Goal: Task Accomplishment & Management: Manage account settings

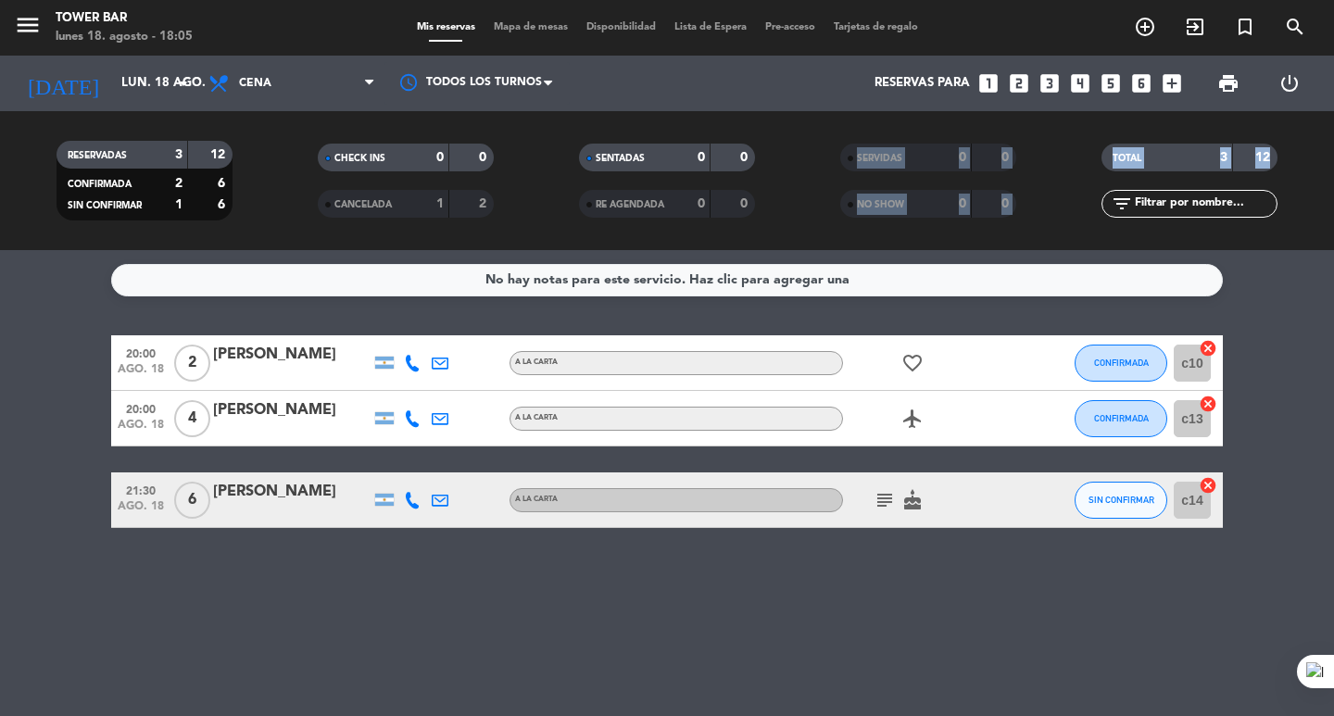
drag, startPoint x: 814, startPoint y: 133, endPoint x: 1065, endPoint y: 233, distance: 270.3
click at [1065, 233] on div "RESERVADAS 3 12 CONFIRMADA 2 6 SIN CONFIRMAR 1 6 CHECK INS 0 0 CANCELADA 1 2 SE…" at bounding box center [667, 180] width 1334 height 139
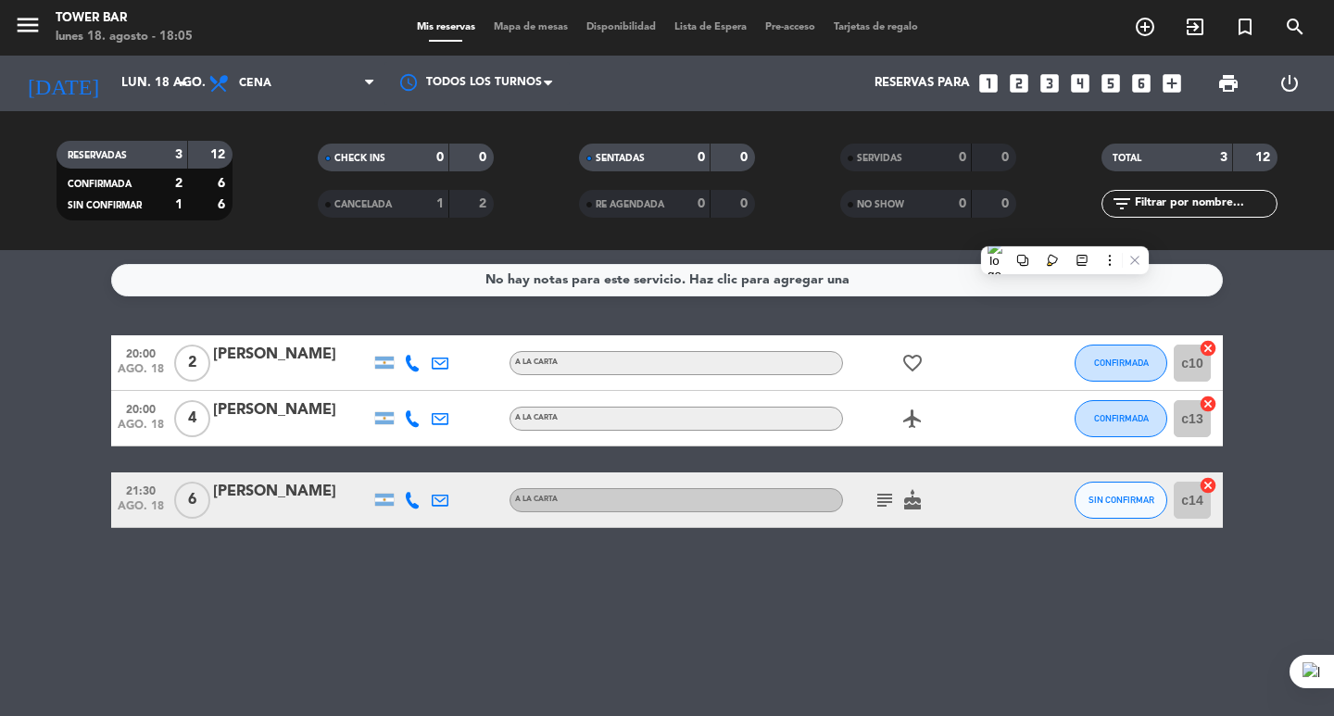
click at [1290, 311] on div "No hay notas para este servicio. Haz clic para agregar una 20:00 ago. 18 2 Alej…" at bounding box center [667, 483] width 1334 height 466
drag, startPoint x: 1252, startPoint y: 603, endPoint x: 0, endPoint y: 145, distance: 1332.9
click at [3, 108] on ng-component "menu Tower Bar lunes 18. agosto - 18:05 Mis reservas Mapa de mesas Disponibilid…" at bounding box center [667, 358] width 1334 height 716
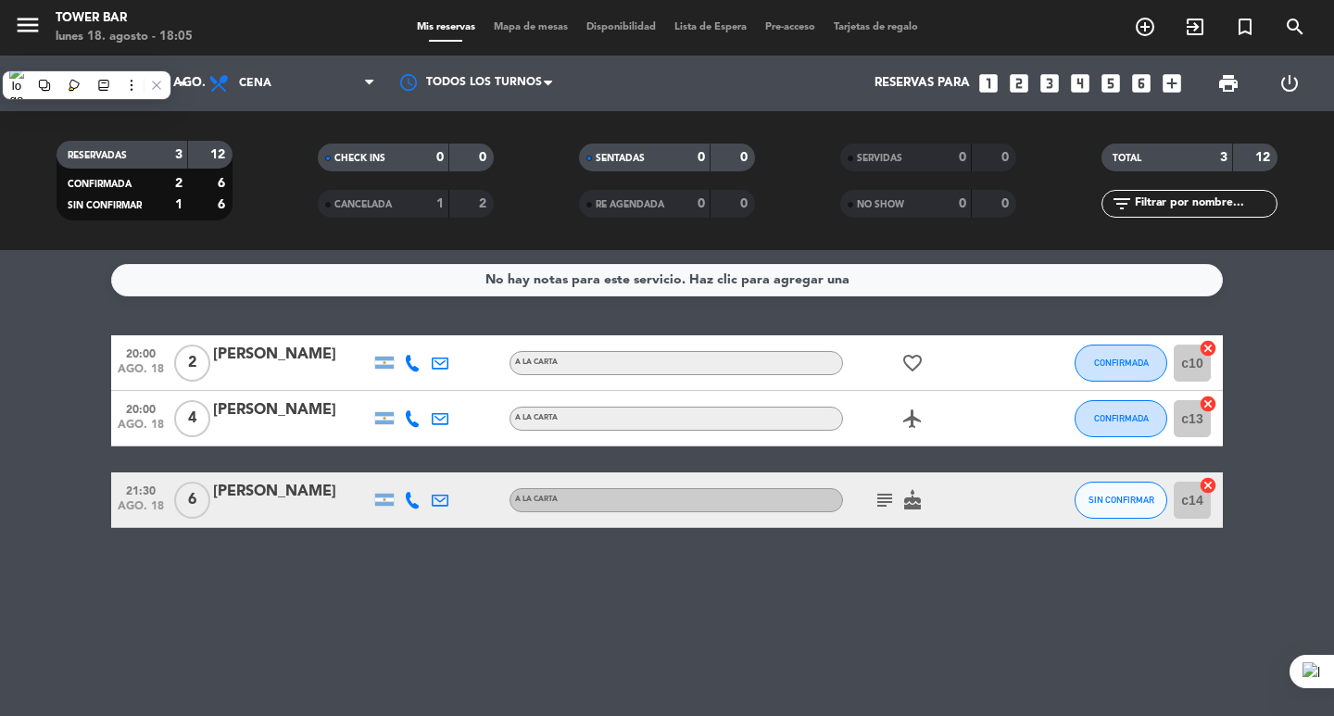
click at [0, 343] on bookings-row "20:00 ago. 18 2 Alejandra Toledo A LA CARTA favorite_border CONFIRMADA c10 canc…" at bounding box center [667, 431] width 1334 height 193
click at [912, 369] on icon "favorite_border" at bounding box center [913, 363] width 22 height 22
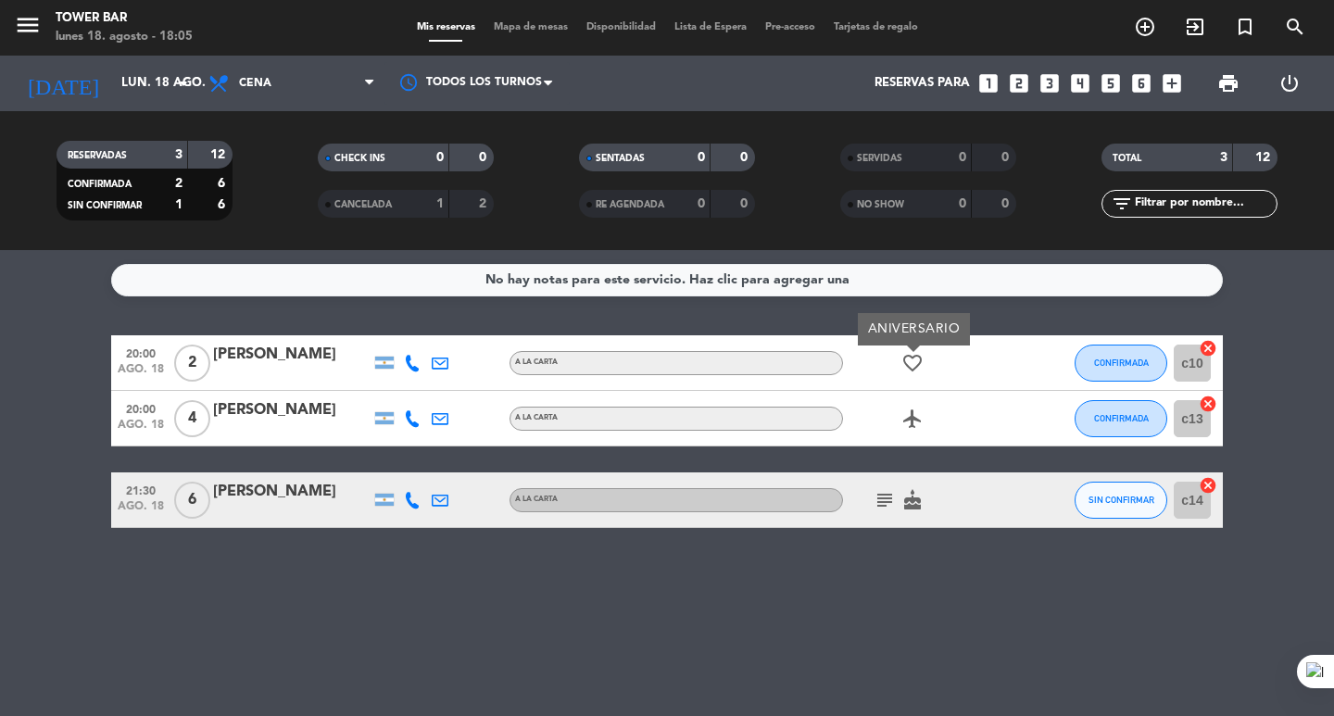
click at [892, 506] on icon "subject" at bounding box center [885, 500] width 22 height 22
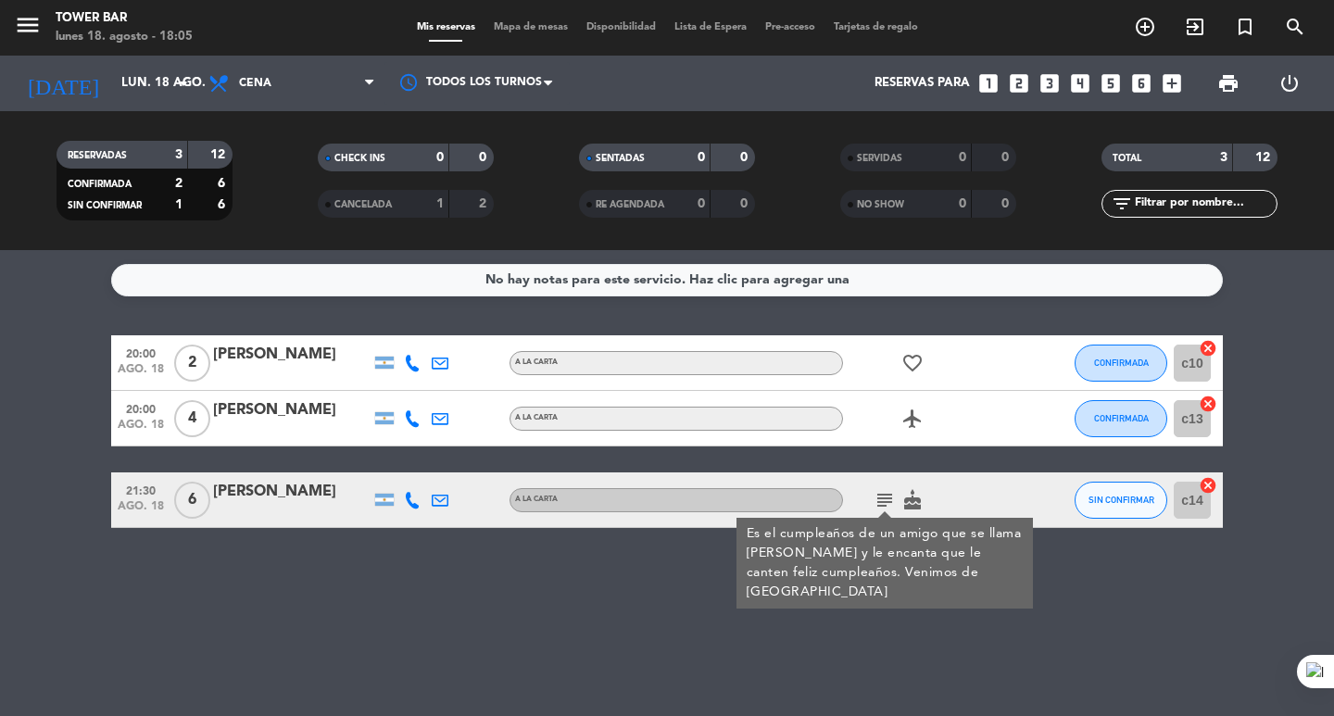
click at [870, 617] on div "No hay notas para este servicio. Haz clic para agregar una 20:00 ago. 18 2 Alej…" at bounding box center [667, 483] width 1334 height 466
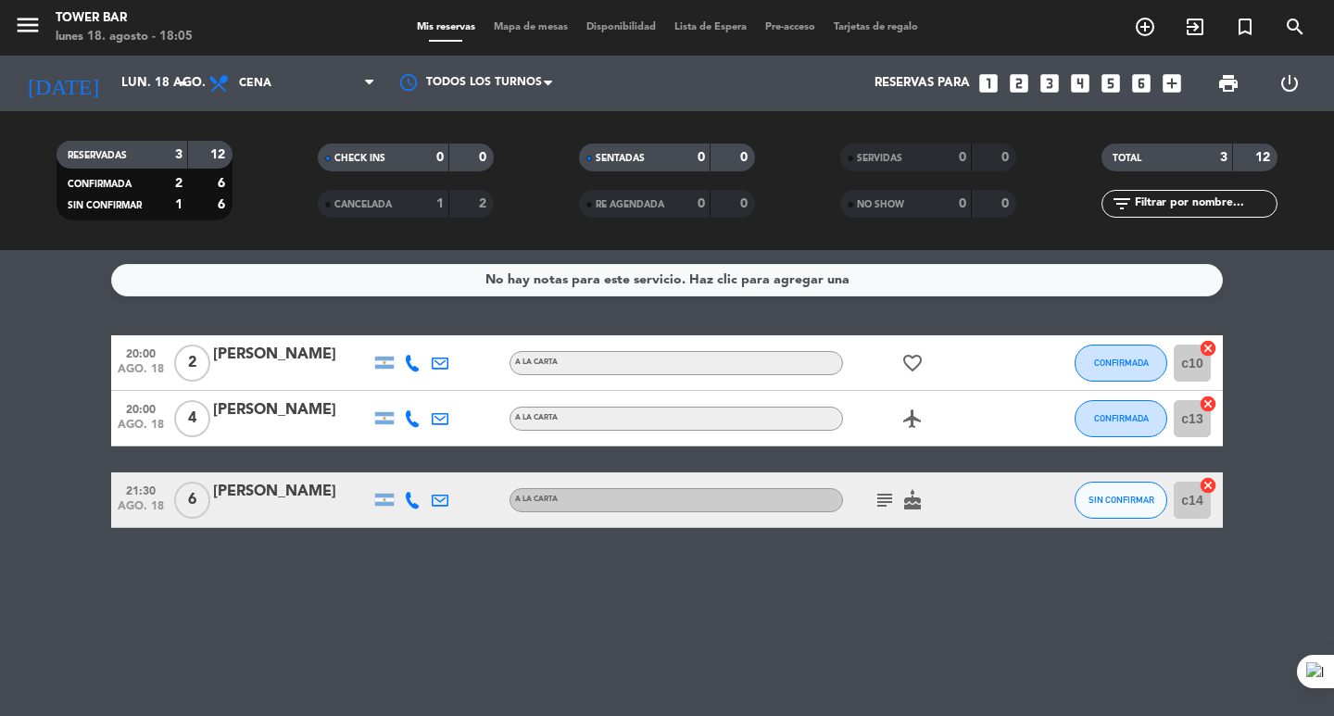
click at [918, 364] on icon "favorite_border" at bounding box center [913, 363] width 22 height 22
click at [909, 425] on icon "airplanemode_active" at bounding box center [913, 419] width 22 height 22
click at [966, 554] on div "No hay notas para este servicio. Haz clic para agregar una 20:00 ago. 18 2 Alej…" at bounding box center [667, 483] width 1334 height 466
drag, startPoint x: 1206, startPoint y: 534, endPoint x: 871, endPoint y: 88, distance: 557.3
click at [871, 88] on ng-component "menu Tower Bar lunes 18. agosto - 18:05 Mis reservas Mapa de mesas Disponibilid…" at bounding box center [667, 358] width 1334 height 716
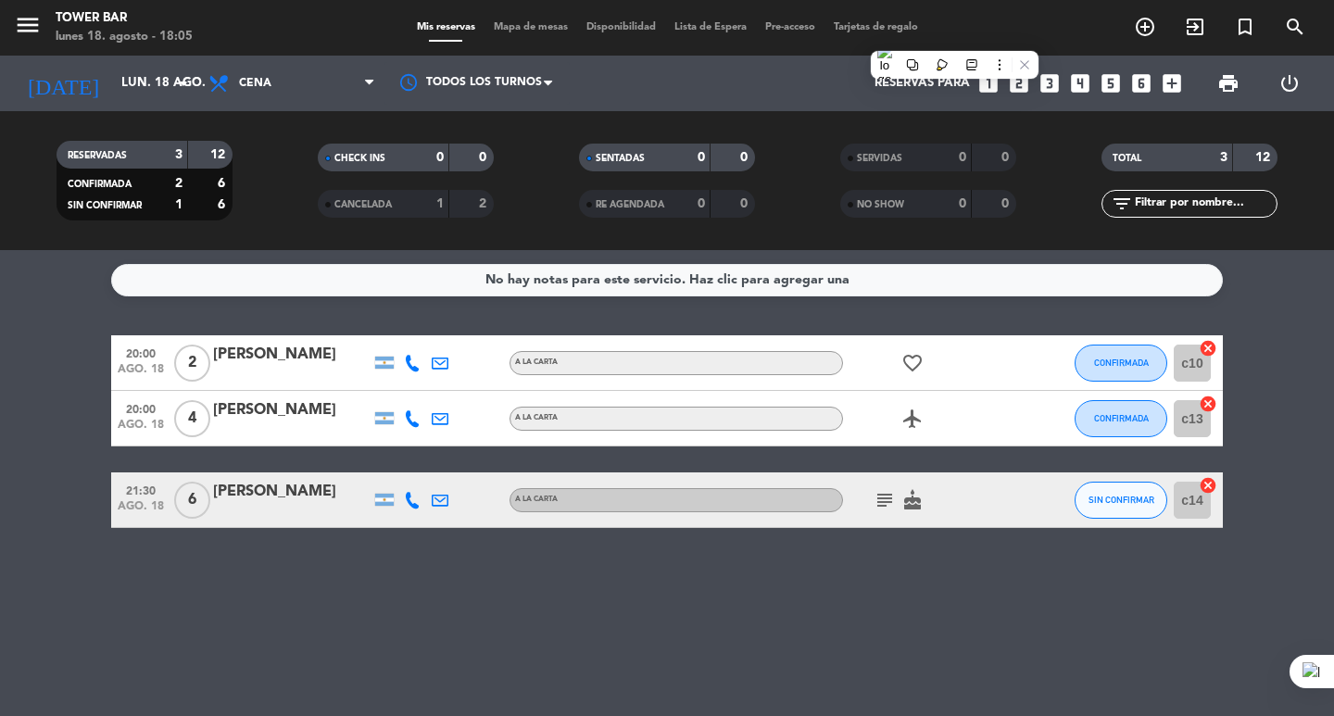
click at [1299, 545] on div "No hay notas para este servicio. Haz clic para agregar una 20:00 ago. 18 2 Alej…" at bounding box center [667, 483] width 1334 height 466
